Goal: Transaction & Acquisition: Download file/media

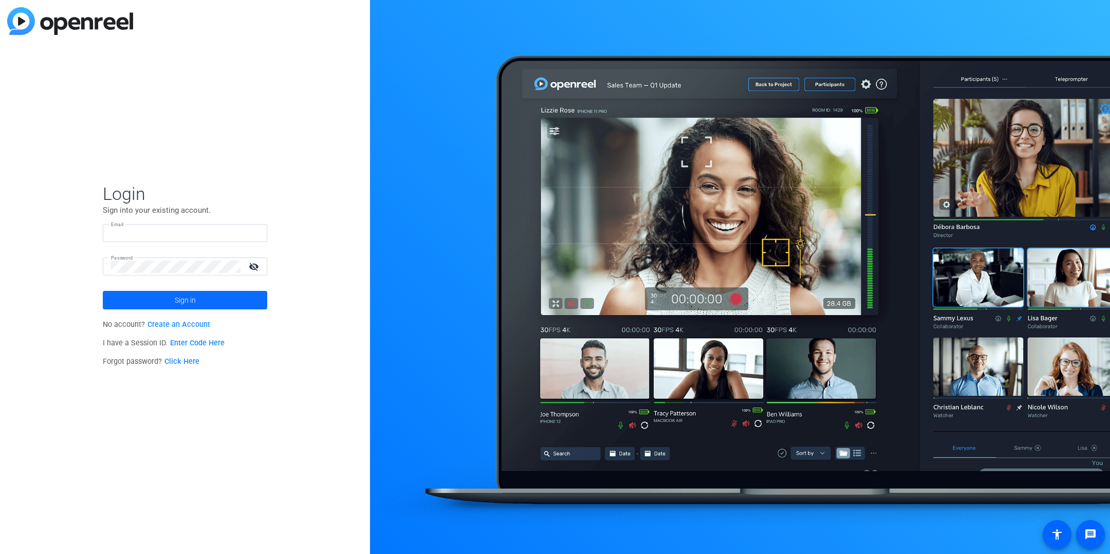
type input "[PERSON_NAME][EMAIL_ADDRESS][PERSON_NAME][DOMAIN_NAME]"
click at [216, 298] on span at bounding box center [185, 300] width 165 height 25
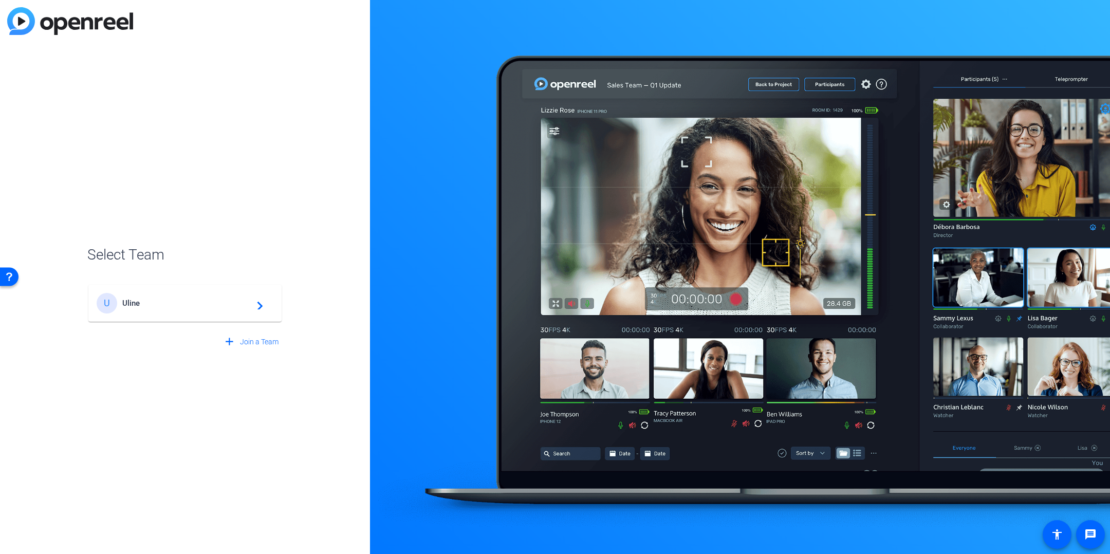
click at [190, 308] on div "U Uline navigate_next" at bounding box center [185, 303] width 177 height 21
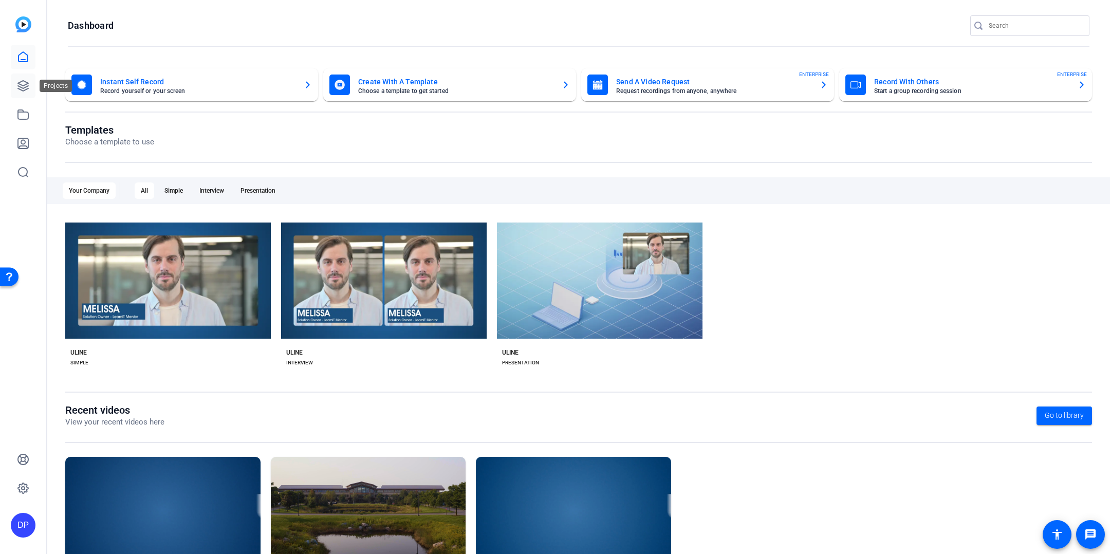
click at [29, 87] on icon at bounding box center [23, 86] width 12 height 12
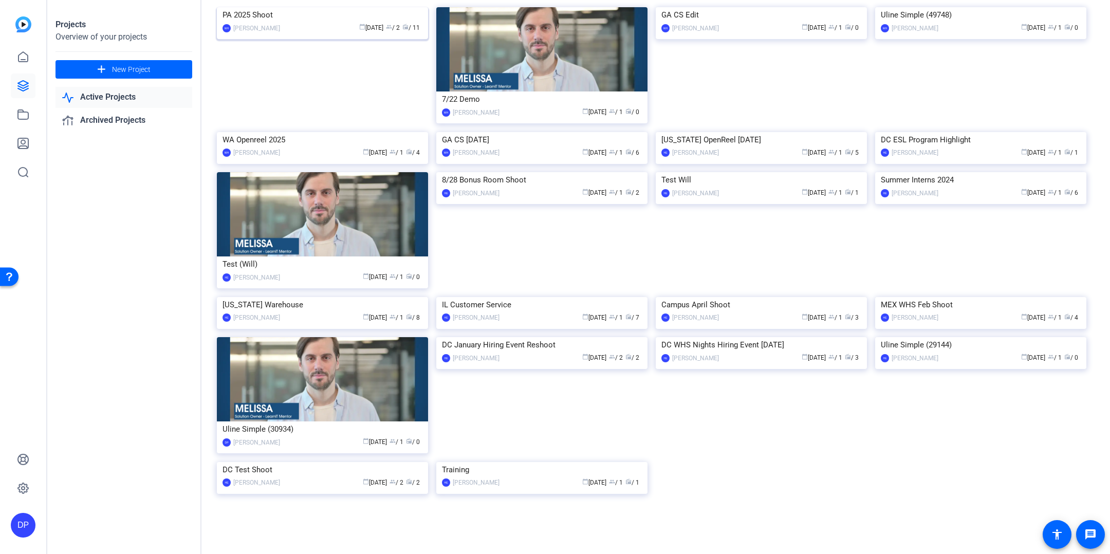
scroll to position [264, 0]
click at [548, 172] on img at bounding box center [541, 172] width 211 height 0
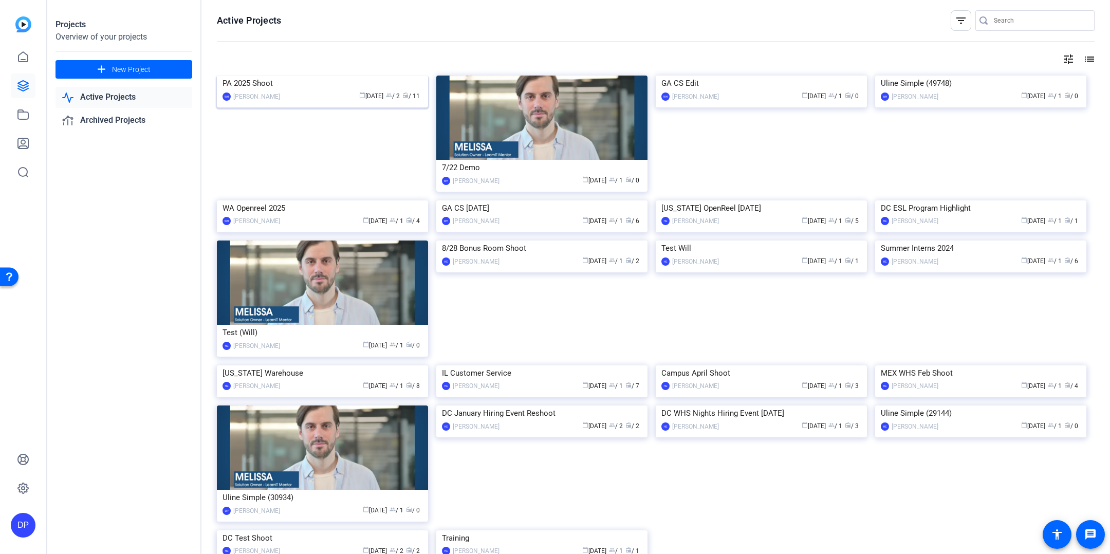
click at [372, 76] on img at bounding box center [322, 76] width 211 height 0
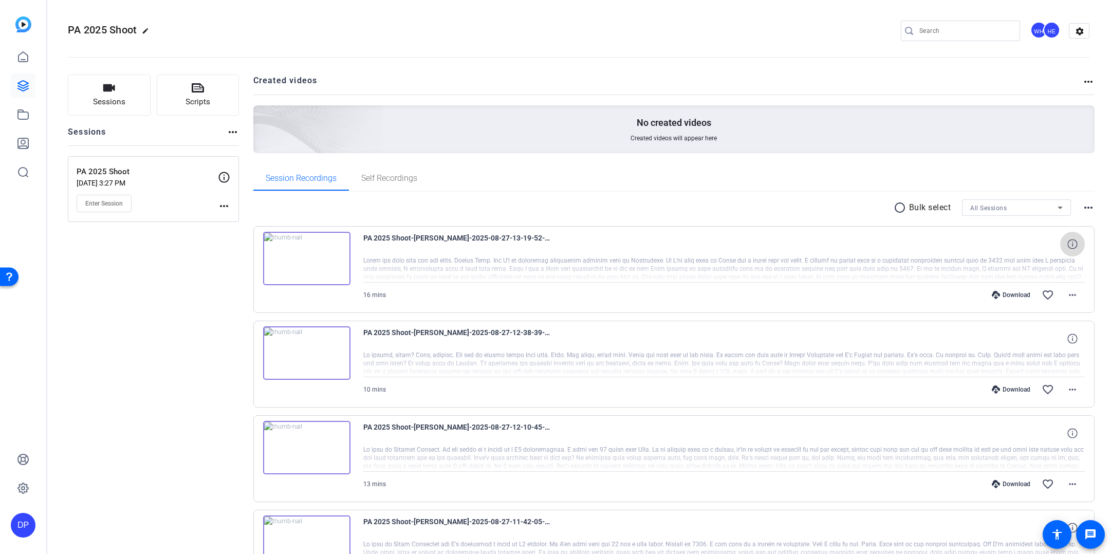
click at [1070, 246] on icon at bounding box center [1073, 244] width 10 height 10
click at [1071, 246] on mat-icon "close" at bounding box center [1073, 244] width 12 height 13
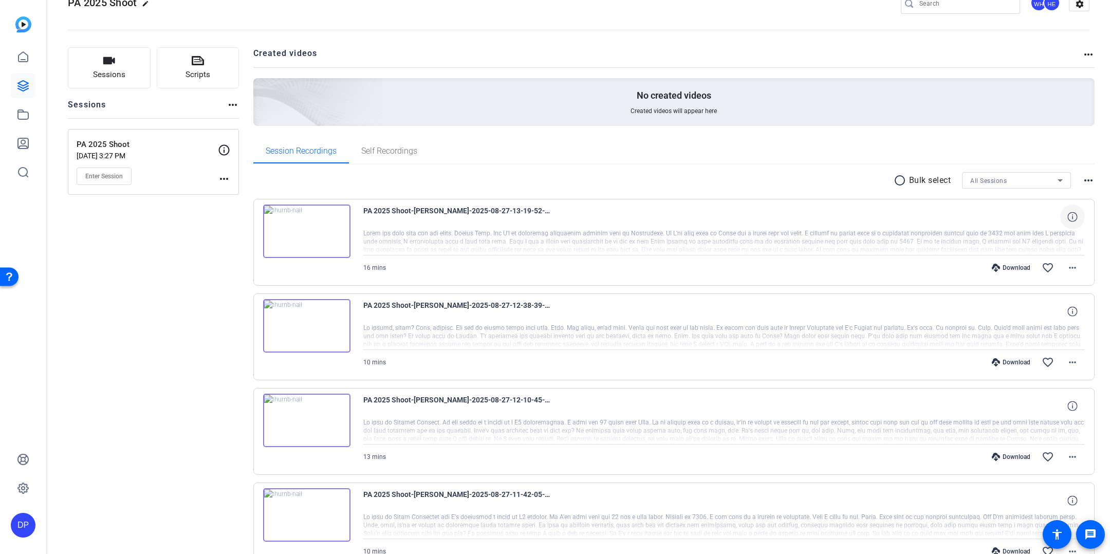
scroll to position [30, 0]
click at [563, 236] on div at bounding box center [724, 240] width 722 height 26
drag, startPoint x: 445, startPoint y: 252, endPoint x: 447, endPoint y: 290, distance: 37.6
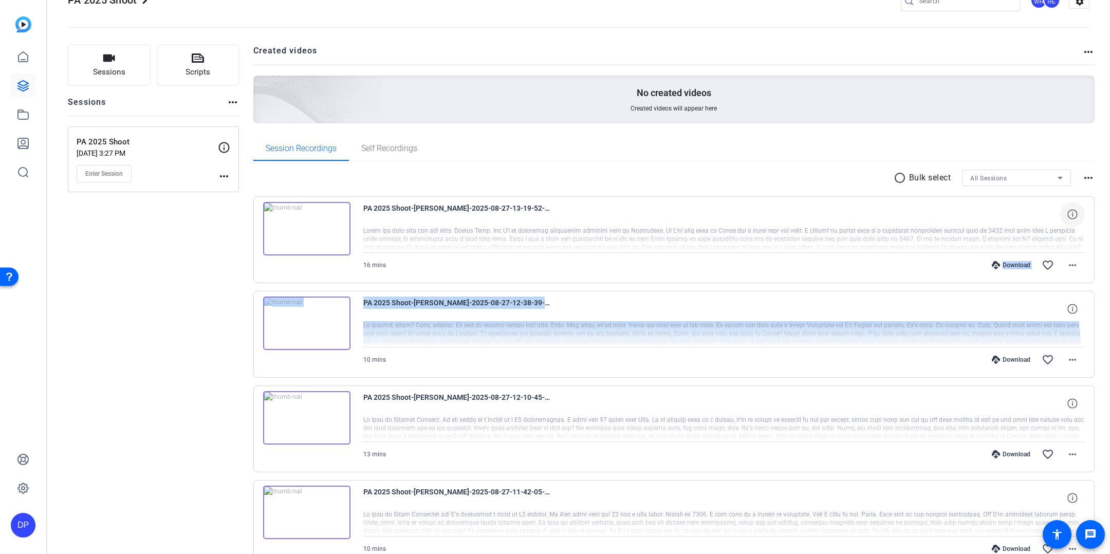
drag, startPoint x: 443, startPoint y: 280, endPoint x: 438, endPoint y: 345, distance: 65.5
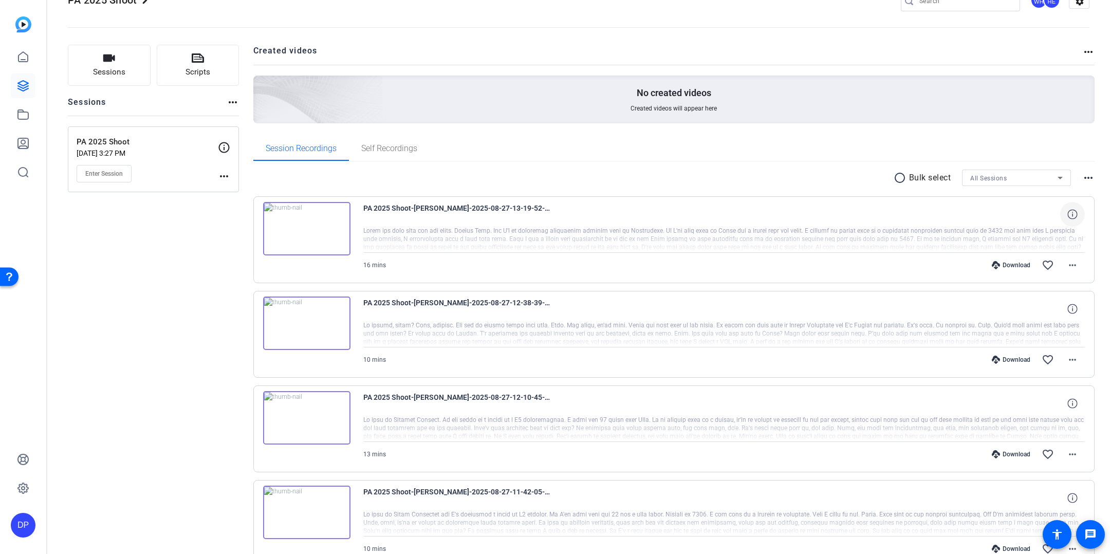
drag, startPoint x: 502, startPoint y: 182, endPoint x: 489, endPoint y: 178, distance: 13.2
click at [501, 182] on div "radio_button_unchecked Bulk select All Sessions more_horiz" at bounding box center [674, 178] width 842 height 16
click at [398, 152] on span "Self Recordings" at bounding box center [389, 148] width 56 height 8
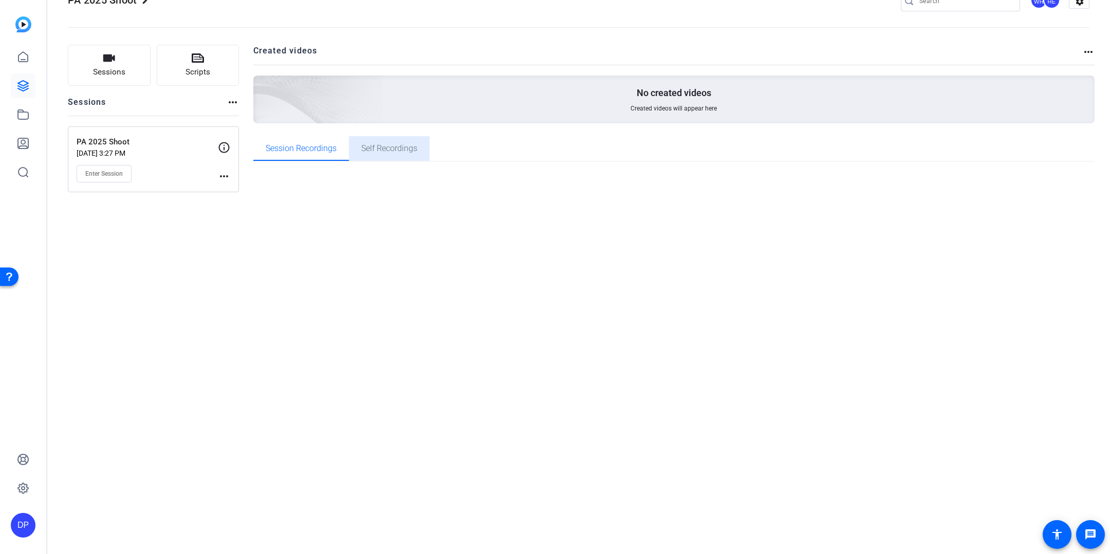
scroll to position [0, 0]
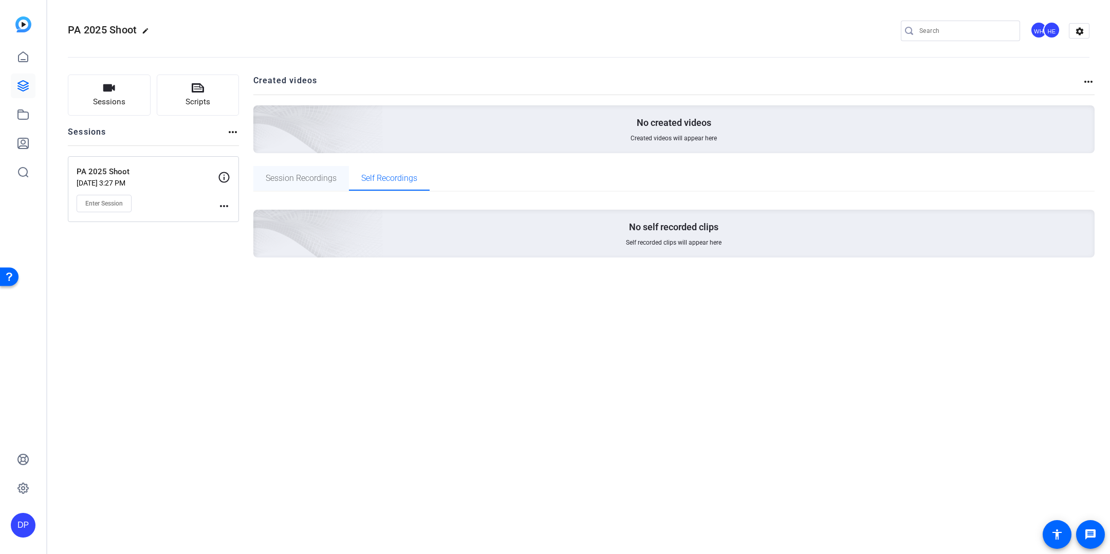
click at [307, 172] on span "Session Recordings" at bounding box center [301, 178] width 71 height 25
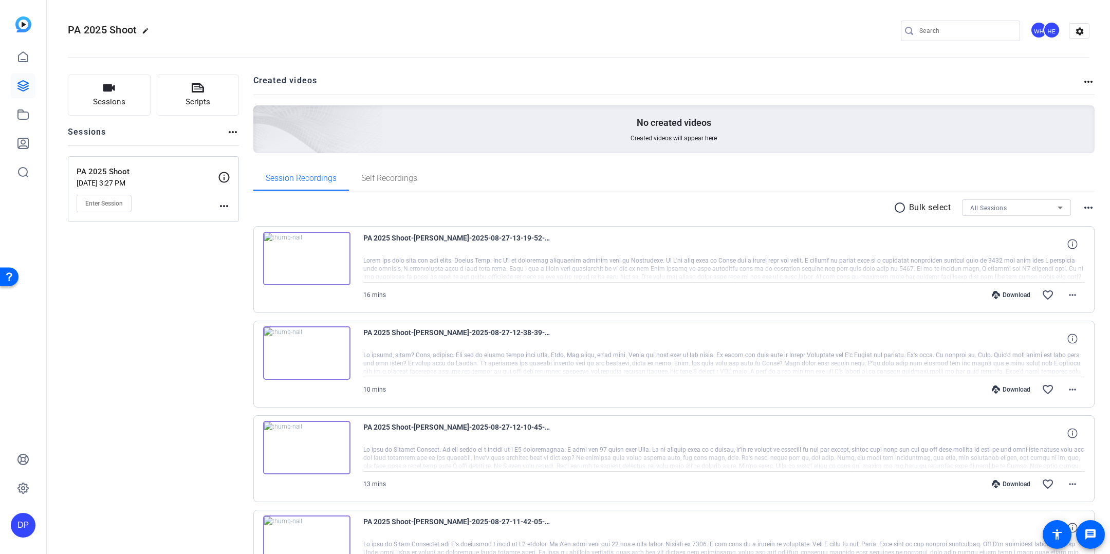
click at [998, 292] on icon at bounding box center [996, 295] width 8 height 8
click at [1014, 390] on div "Download" at bounding box center [1011, 390] width 49 height 8
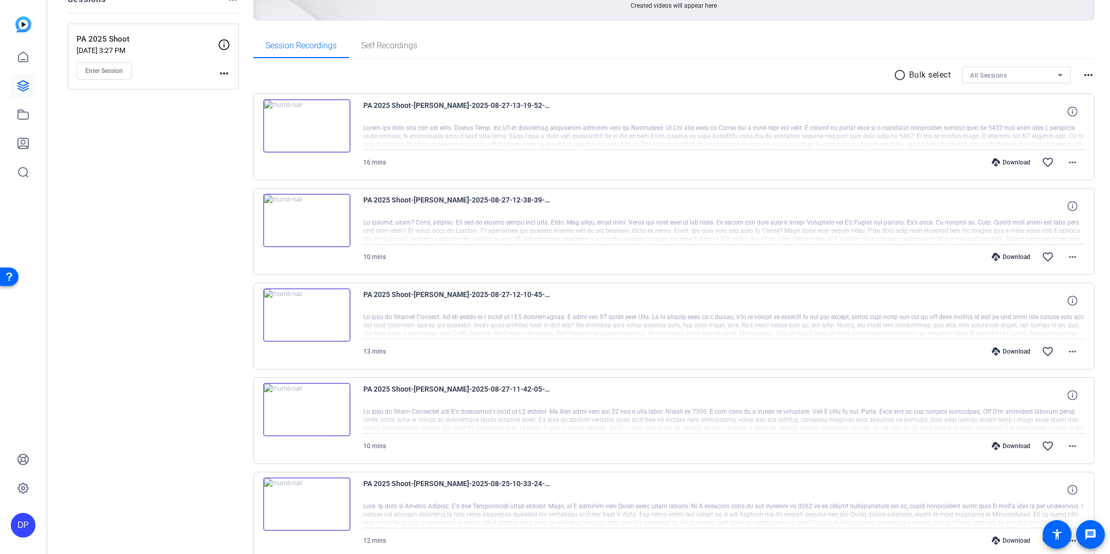
scroll to position [134, 0]
click at [1016, 354] on div "Download" at bounding box center [1011, 350] width 49 height 8
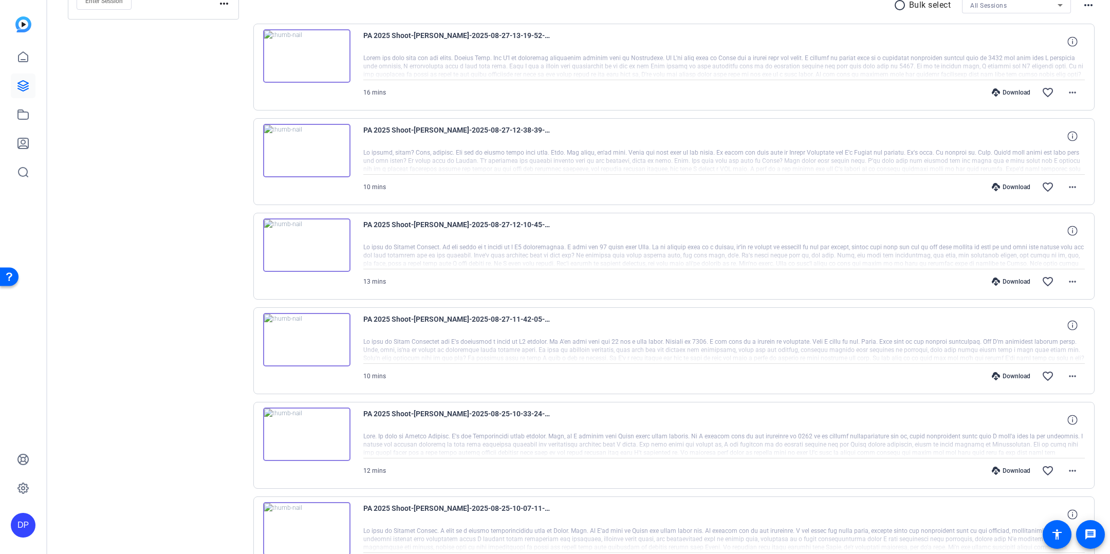
scroll to position [221, 0]
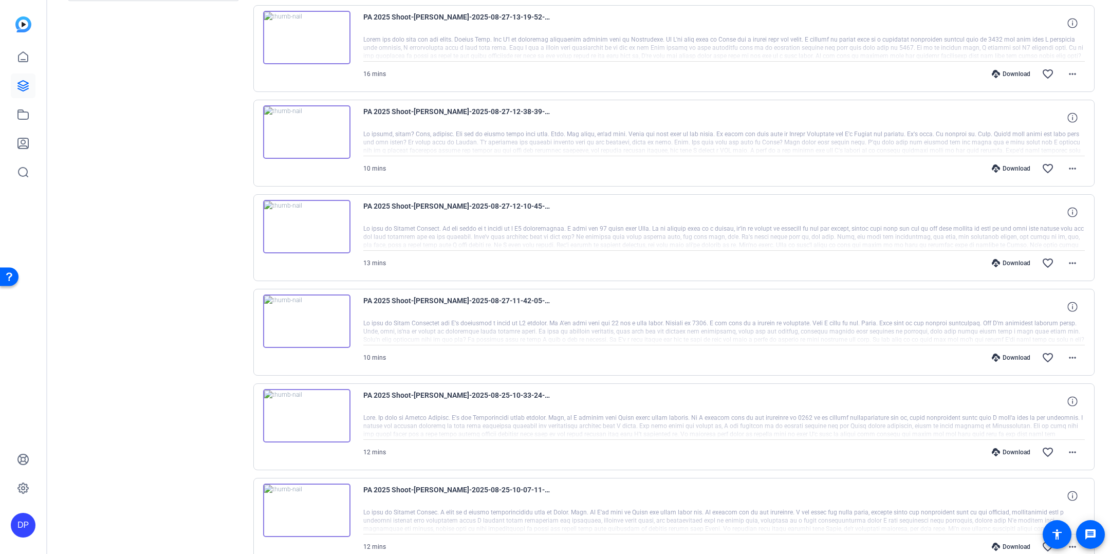
click at [1017, 357] on div "Download" at bounding box center [1011, 358] width 49 height 8
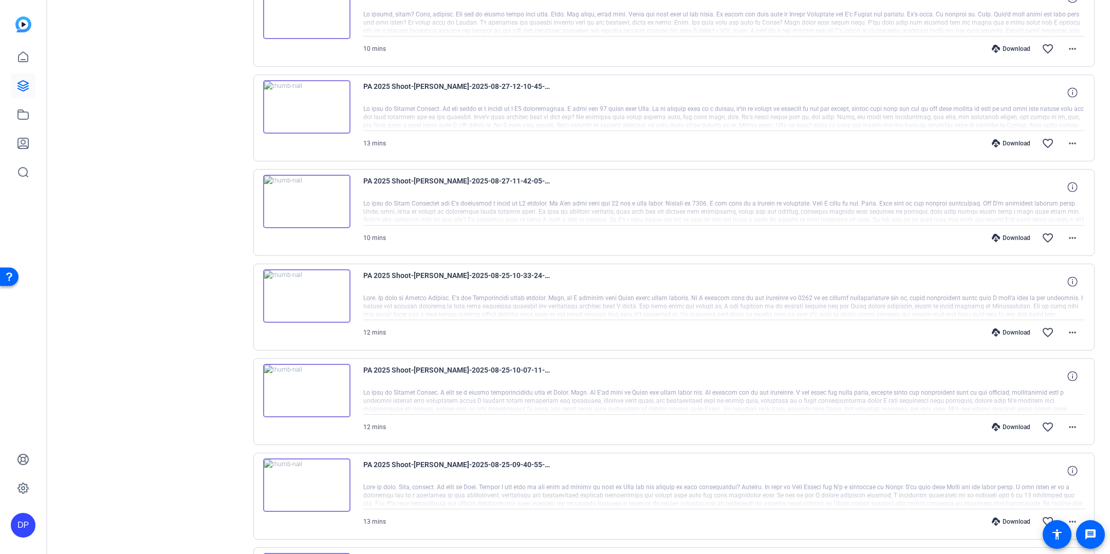
scroll to position [341, 0]
click at [1004, 332] on div "Download" at bounding box center [1011, 332] width 49 height 8
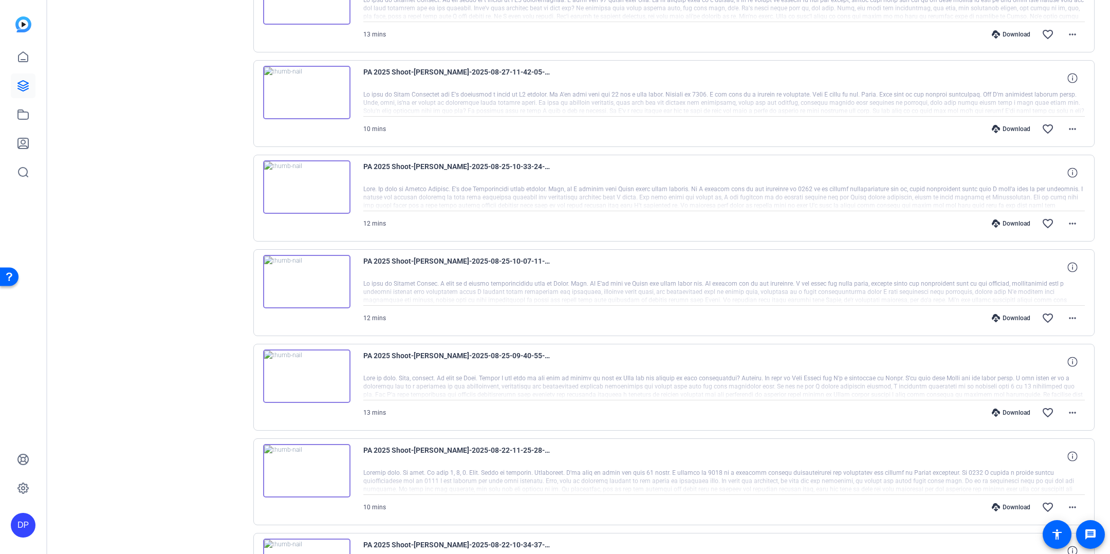
scroll to position [449, 0]
click at [999, 320] on icon at bounding box center [996, 319] width 8 height 8
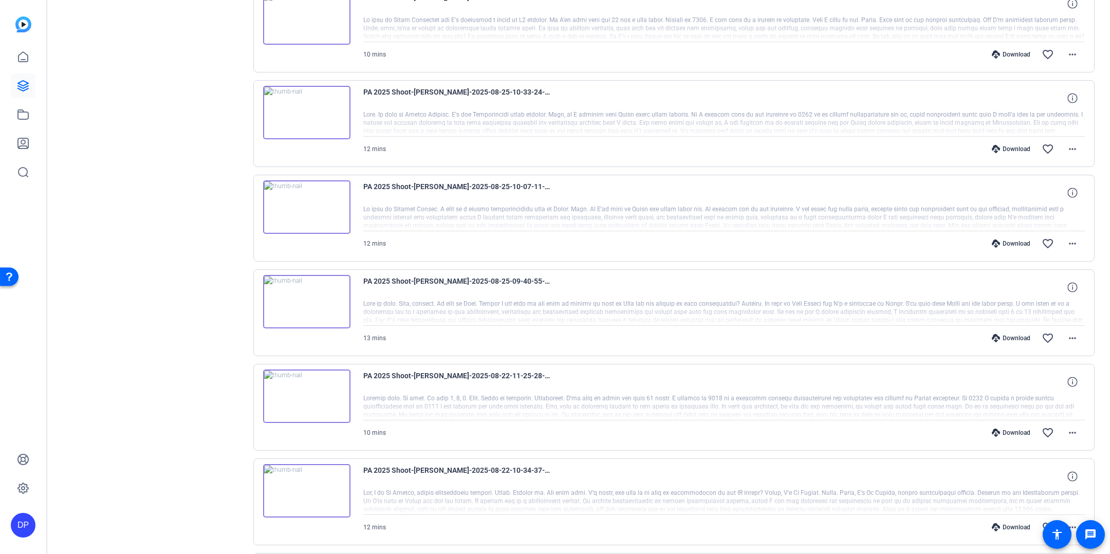
scroll to position [541, 0]
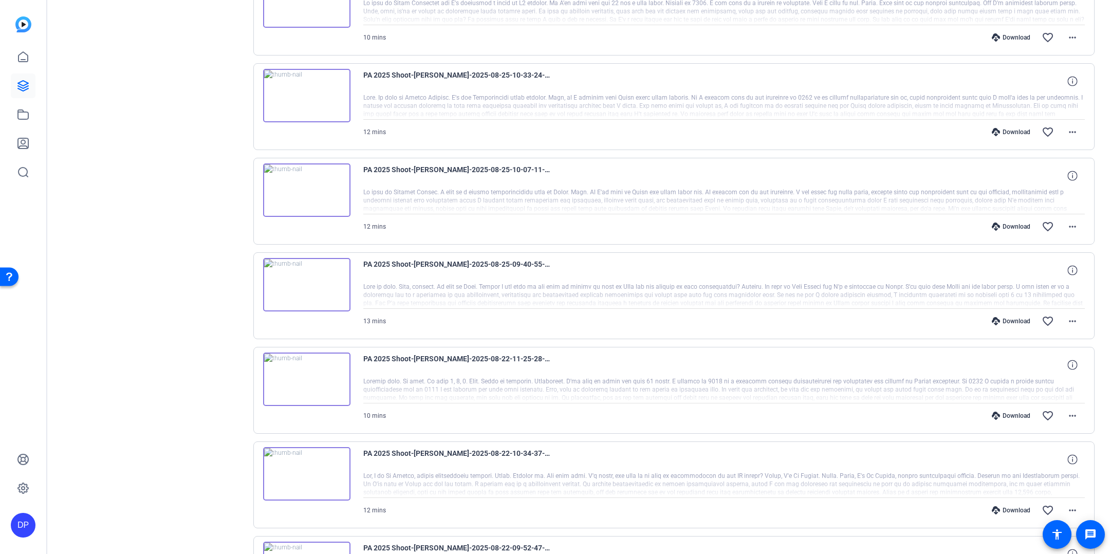
click at [1009, 317] on div "Download" at bounding box center [1011, 321] width 49 height 8
click at [1013, 319] on div "Download" at bounding box center [1011, 321] width 49 height 8
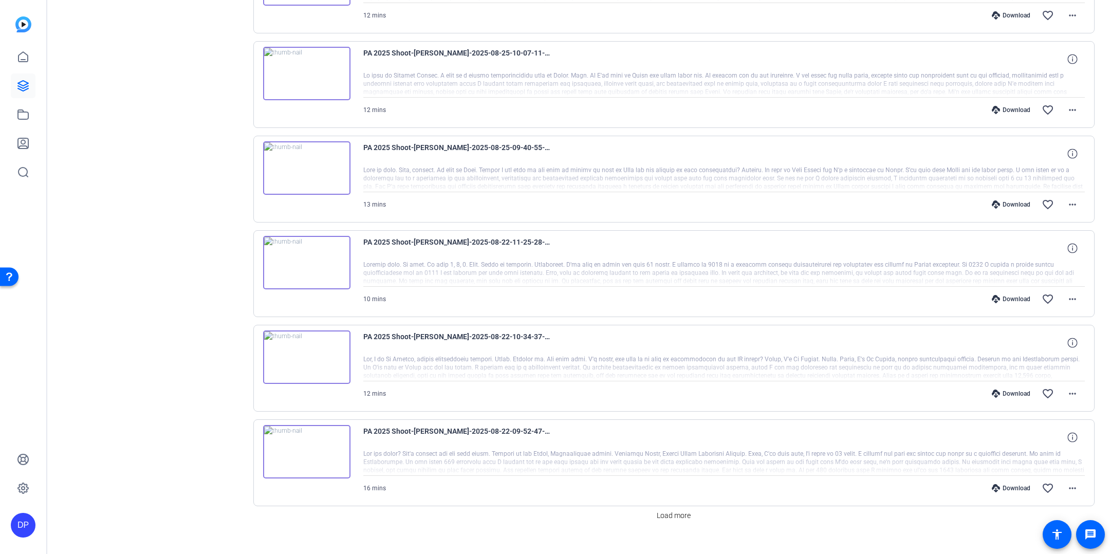
scroll to position [674, 0]
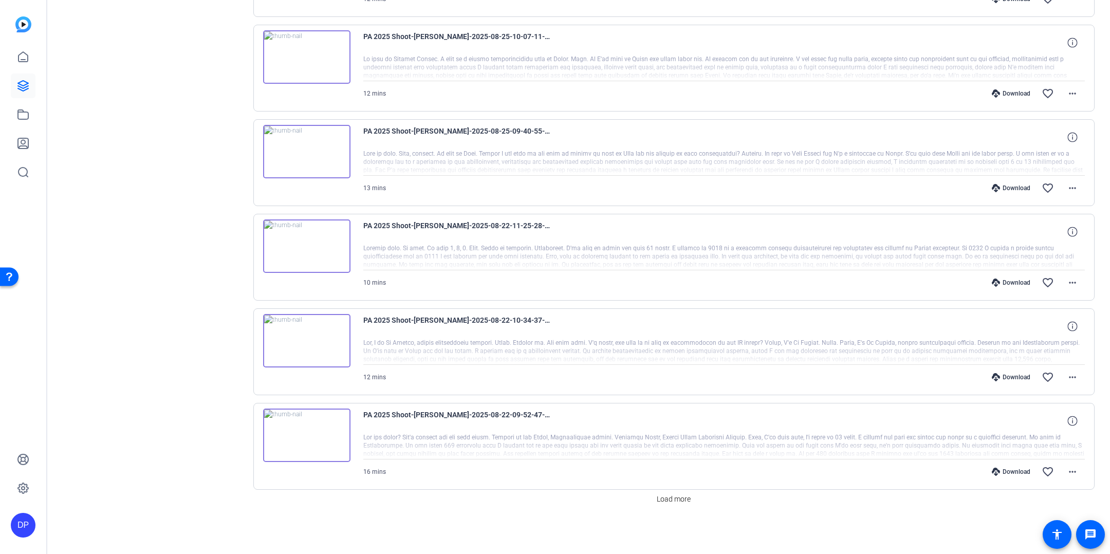
click at [1011, 282] on div "Download" at bounding box center [1011, 283] width 49 height 8
click at [1013, 374] on div "Download" at bounding box center [1011, 377] width 49 height 8
click at [678, 499] on span "Load more" at bounding box center [674, 499] width 34 height 11
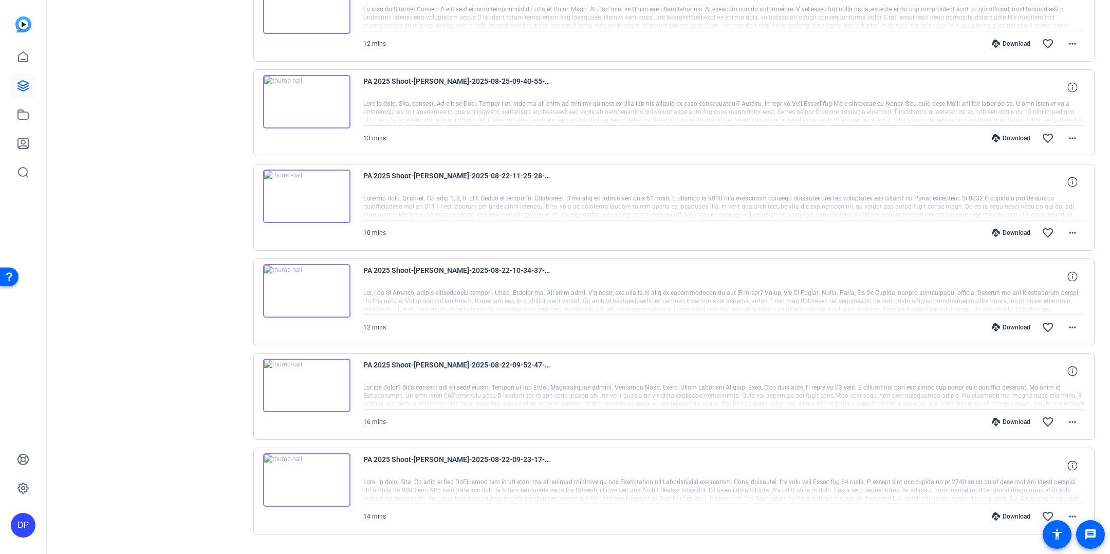
scroll to position [751, 0]
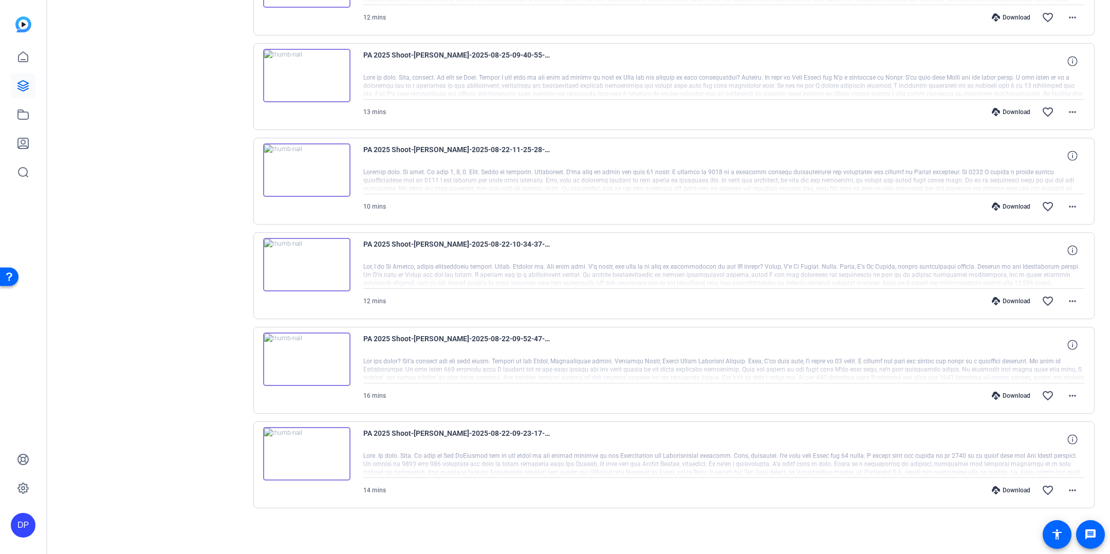
click at [1006, 396] on div "Download" at bounding box center [1011, 396] width 49 height 8
click at [1003, 495] on div "Download favorite_border more_horiz" at bounding box center [832, 490] width 505 height 25
click at [1002, 490] on div "Download" at bounding box center [1011, 490] width 49 height 8
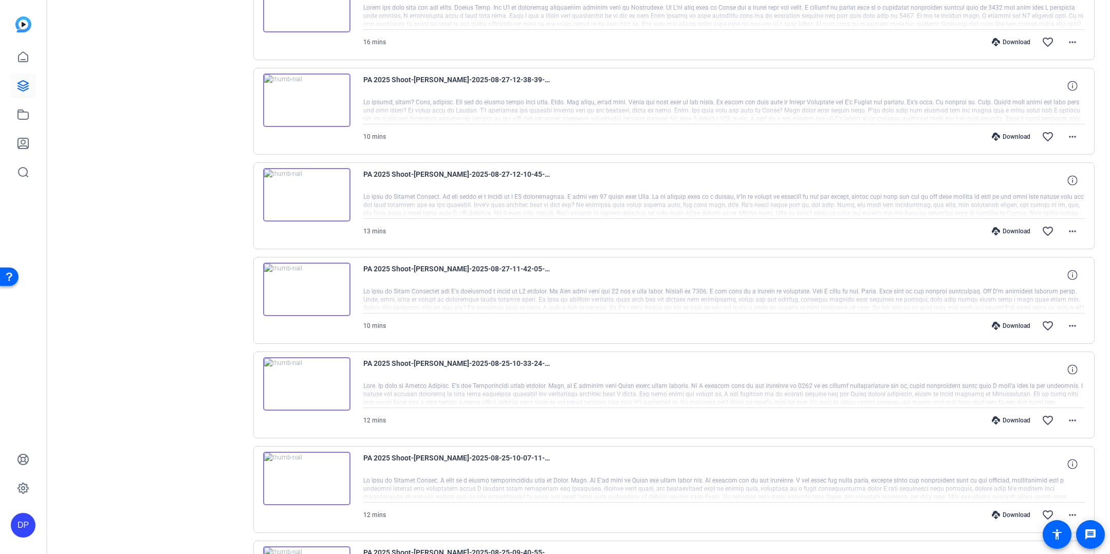
scroll to position [0, 0]
